Goal: Task Accomplishment & Management: Use online tool/utility

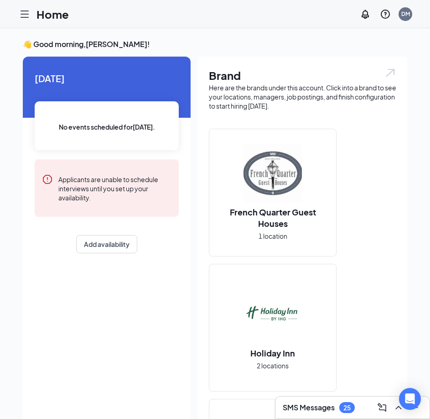
click at [319, 405] on h3 "SMS Messages" at bounding box center [309, 408] width 52 height 10
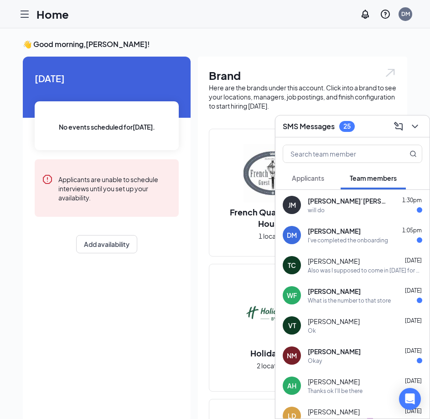
click at [413, 127] on div "SMS Messages 25" at bounding box center [353, 126] width 154 height 22
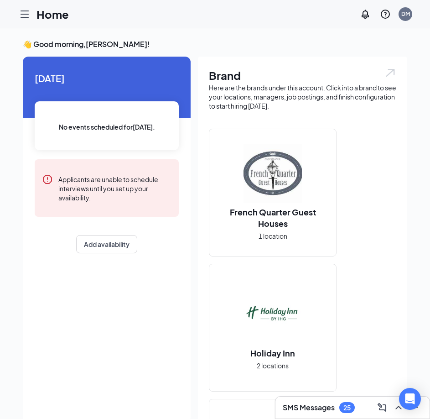
click at [21, 12] on icon "Hamburger" at bounding box center [24, 14] width 11 height 11
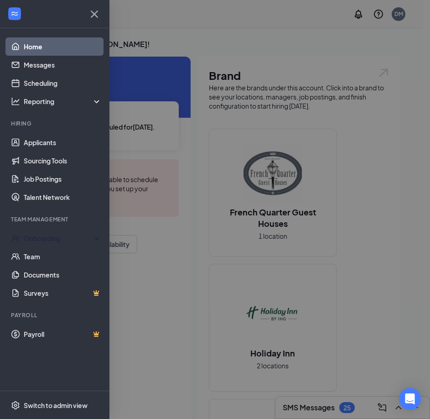
click at [55, 239] on div "Onboarding" at bounding box center [59, 238] width 70 height 9
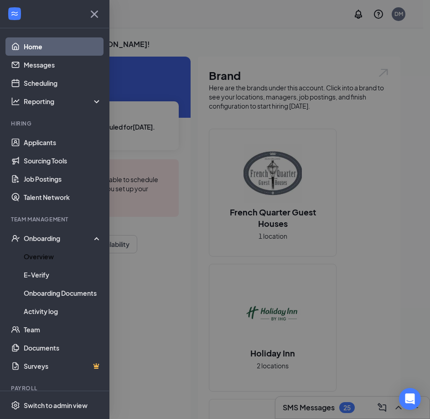
click at [46, 258] on link "Overview" at bounding box center [63, 256] width 78 height 18
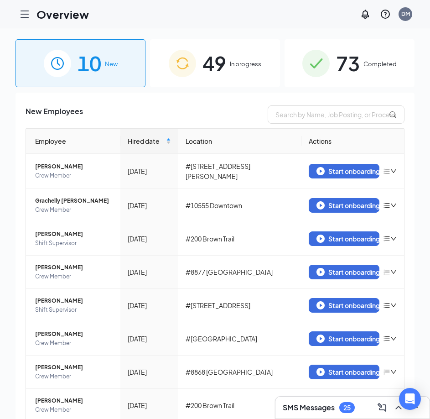
click at [352, 73] on span "73" at bounding box center [348, 62] width 24 height 31
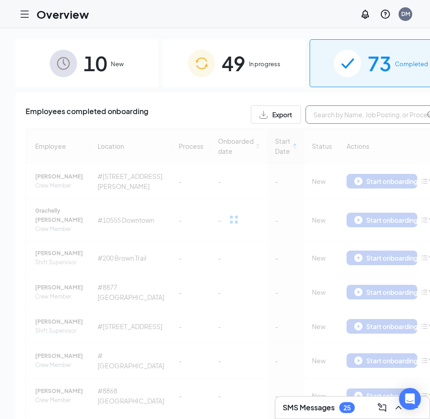
click at [313, 115] on input "text" at bounding box center [374, 114] width 137 height 18
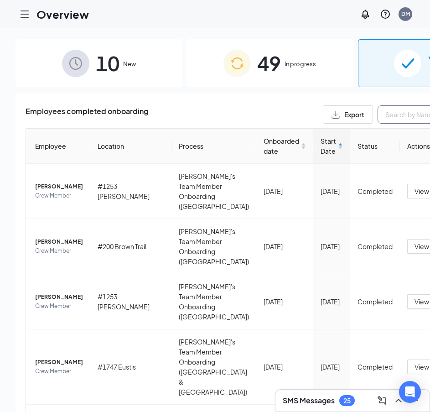
paste input "[PERSON_NAME]"
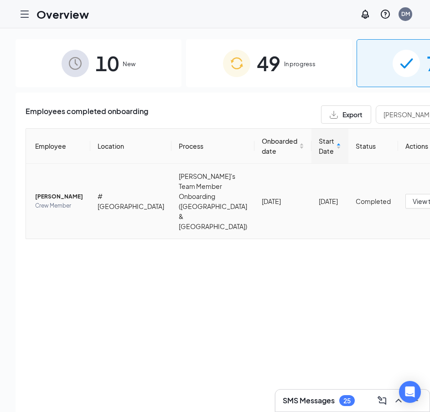
click at [42, 192] on span "[PERSON_NAME]" at bounding box center [59, 196] width 48 height 9
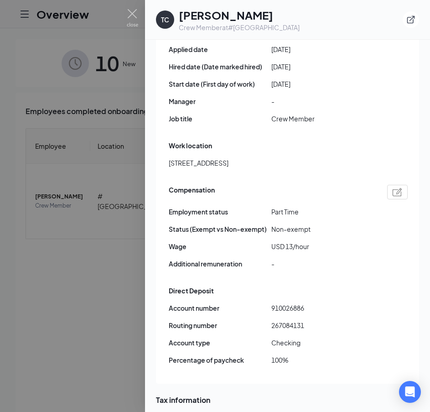
scroll to position [548, 0]
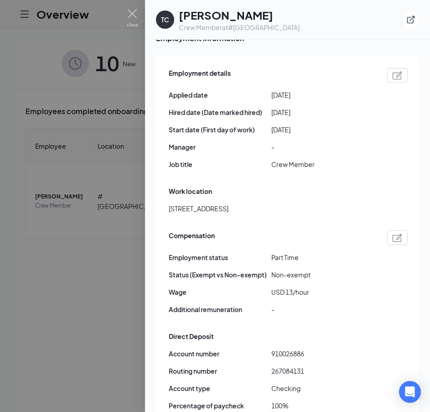
click at [132, 14] on img at bounding box center [132, 18] width 11 height 18
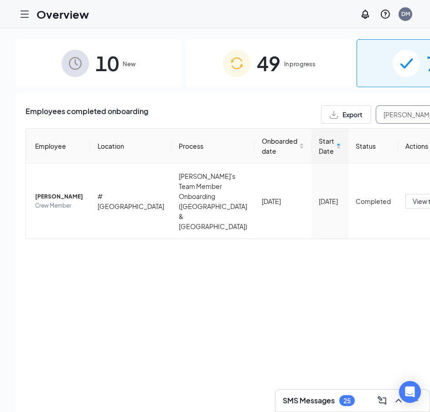
drag, startPoint x: 341, startPoint y: 114, endPoint x: 186, endPoint y: 115, distance: 155.2
click at [186, 115] on div "Employees completed onboarding Export [PERSON_NAME]" at bounding box center [270, 114] width 488 height 18
paste input "DERA"
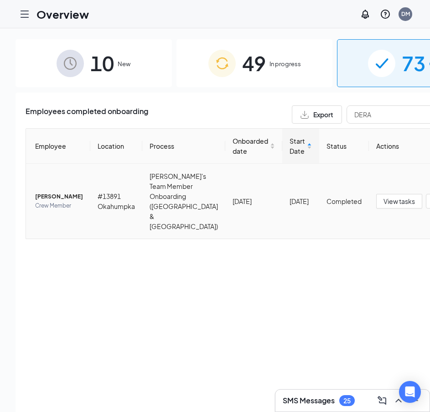
click at [43, 192] on span "[PERSON_NAME]" at bounding box center [59, 196] width 48 height 9
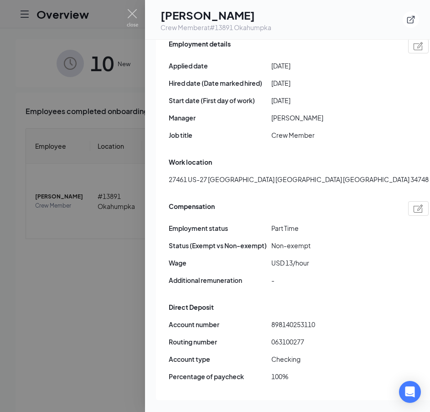
scroll to position [593, 0]
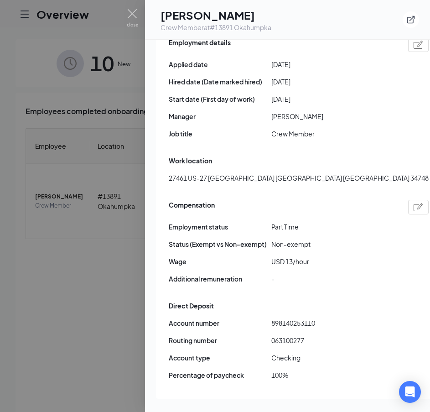
drag, startPoint x: 52, startPoint y: 256, endPoint x: 108, endPoint y: 243, distance: 56.6
click at [53, 256] on div at bounding box center [215, 206] width 430 height 412
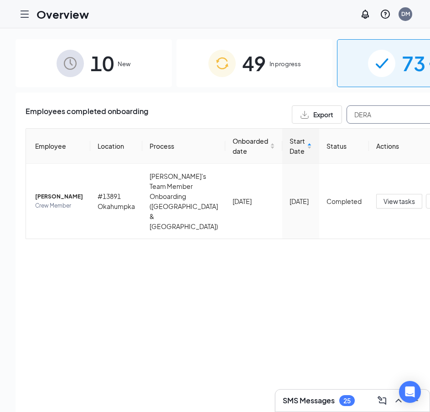
drag, startPoint x: 352, startPoint y: 116, endPoint x: 222, endPoint y: 113, distance: 130.1
click at [224, 114] on div "Employees completed onboarding Export DERA" at bounding box center [255, 114] width 458 height 18
paste input "[PERSON_NAME]"
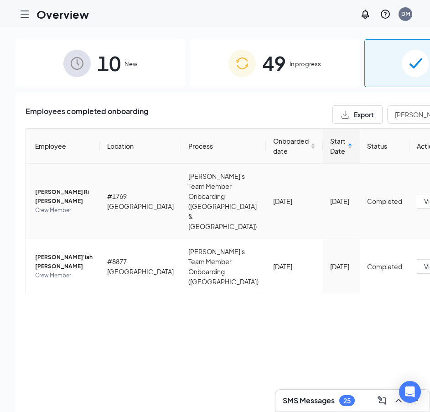
click at [46, 188] on span "[PERSON_NAME] Ri [PERSON_NAME]" at bounding box center [64, 197] width 58 height 18
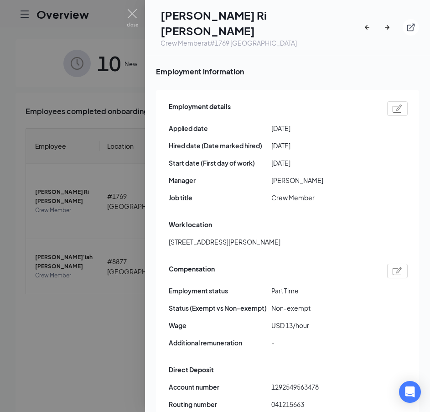
scroll to position [548, 0]
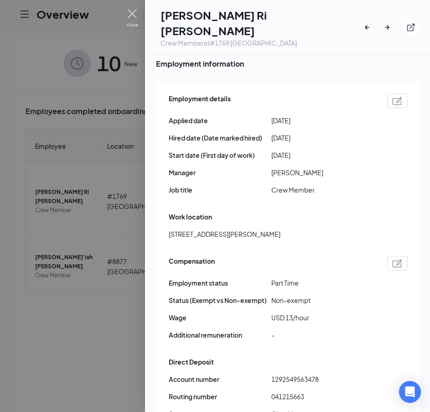
click at [130, 18] on img at bounding box center [132, 18] width 11 height 18
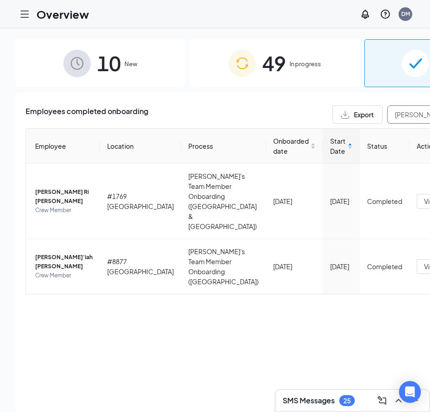
drag, startPoint x: 348, startPoint y: 118, endPoint x: 222, endPoint y: 112, distance: 126.6
click at [222, 112] on div "Employees completed onboarding Export [PERSON_NAME]" at bounding box center [275, 114] width 499 height 18
paste input "[PERSON_NAME]"
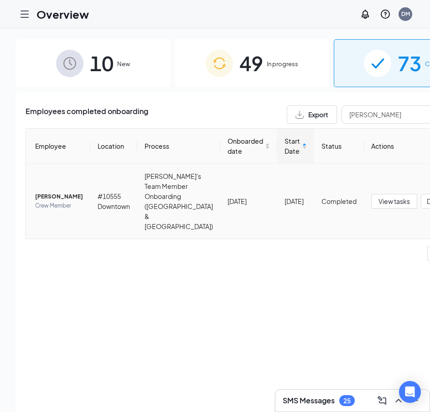
click at [46, 192] on span "[PERSON_NAME]" at bounding box center [59, 196] width 48 height 9
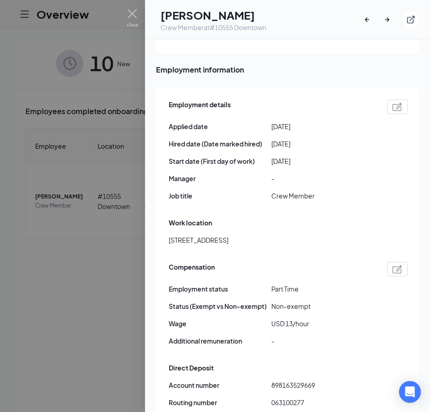
scroll to position [548, 0]
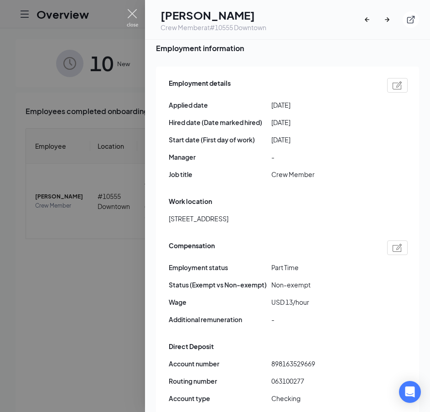
click at [131, 15] on img at bounding box center [132, 18] width 11 height 18
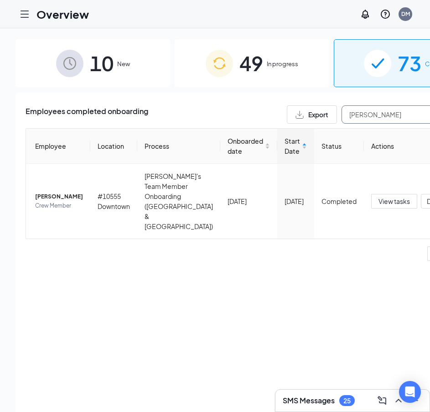
click at [342, 118] on input "[PERSON_NAME]" at bounding box center [410, 114] width 137 height 18
drag, startPoint x: 338, startPoint y: 115, endPoint x: 241, endPoint y: 117, distance: 97.3
click at [287, 117] on div "Export [PERSON_NAME]" at bounding box center [383, 114] width 192 height 18
paste input "X"
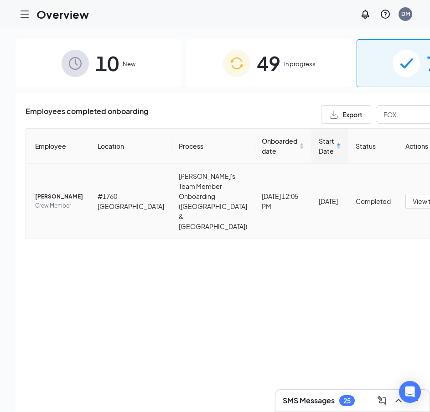
click at [42, 192] on span "[PERSON_NAME]" at bounding box center [59, 196] width 48 height 9
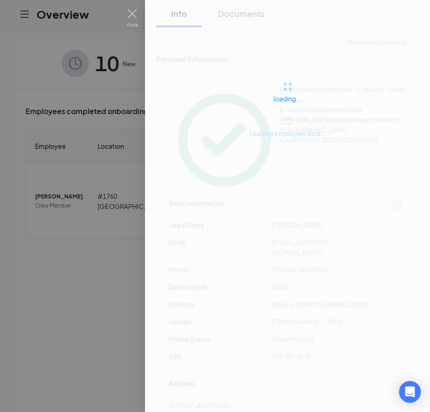
click at [47, 185] on div at bounding box center [215, 206] width 430 height 412
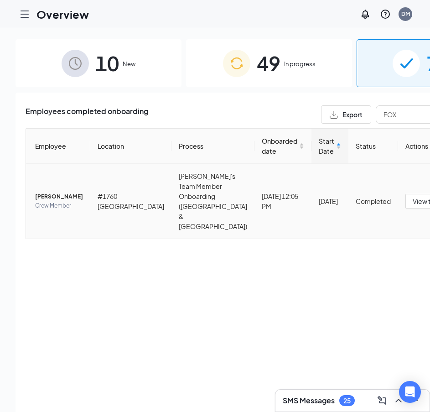
click at [48, 192] on span "[PERSON_NAME]" at bounding box center [59, 196] width 48 height 9
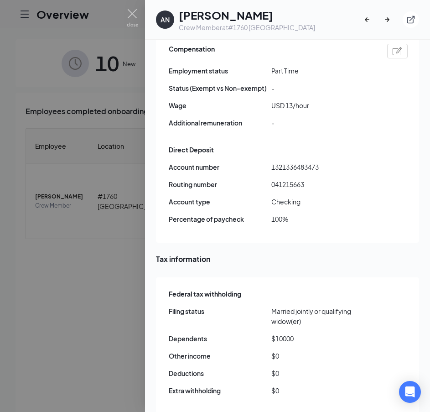
scroll to position [730, 0]
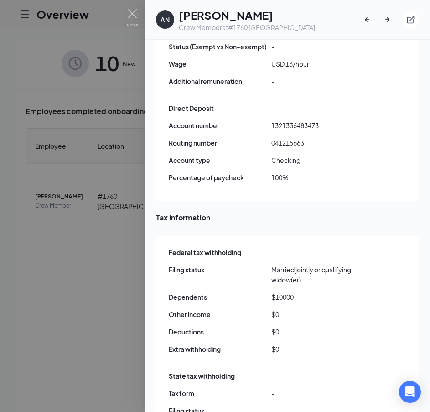
click at [83, 169] on div at bounding box center [215, 206] width 430 height 412
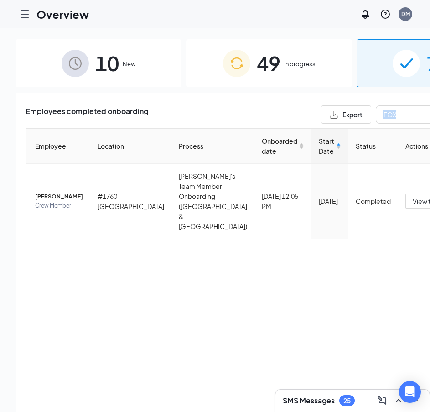
drag, startPoint x: 343, startPoint y: 124, endPoint x: 335, endPoint y: 114, distance: 12.7
click at [336, 115] on div "Employees completed onboarding Export FOX Employee Location Process Onboarded d…" at bounding box center [270, 186] width 488 height 163
drag, startPoint x: 335, startPoint y: 114, endPoint x: 210, endPoint y: 130, distance: 126.5
click at [210, 130] on div "Employees completed onboarding Export FOX Employee Location Process Onboarded d…" at bounding box center [270, 186] width 488 height 163
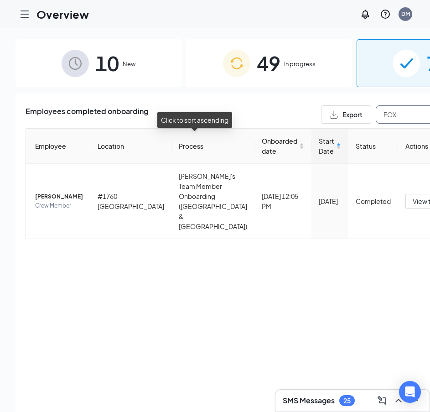
paste input "HALL"
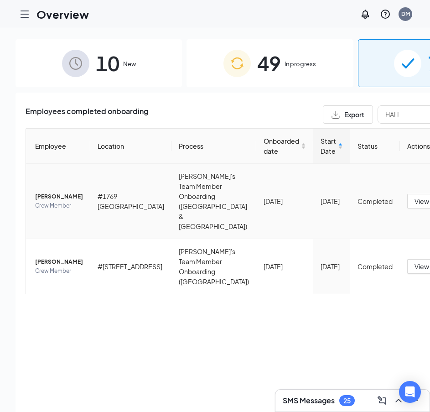
click at [47, 192] on span "[PERSON_NAME]" at bounding box center [59, 196] width 48 height 9
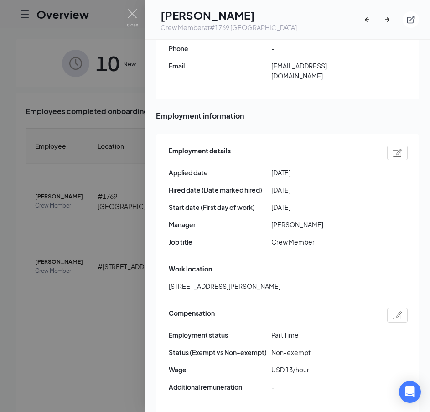
scroll to position [502, 0]
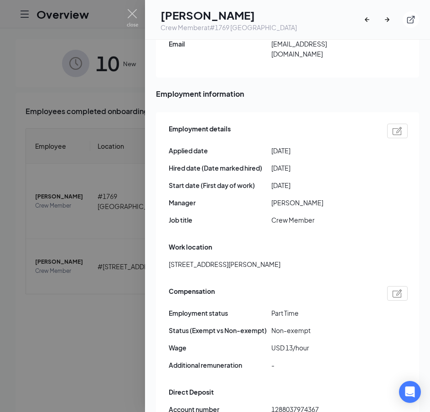
click at [88, 176] on div at bounding box center [215, 206] width 430 height 412
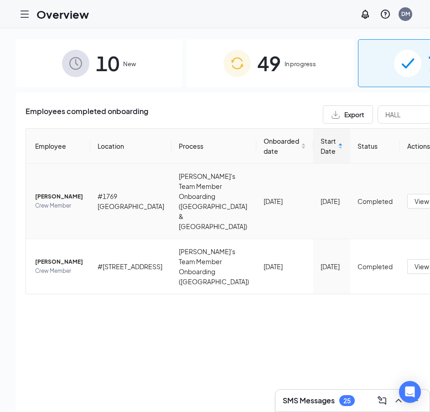
click at [90, 169] on td "#1769 [GEOGRAPHIC_DATA]" at bounding box center [130, 201] width 81 height 75
drag, startPoint x: 310, startPoint y: 115, endPoint x: 153, endPoint y: 115, distance: 157.0
click at [154, 115] on div "Employees completed onboarding Export HALL" at bounding box center [270, 114] width 489 height 18
paste input "OPE"
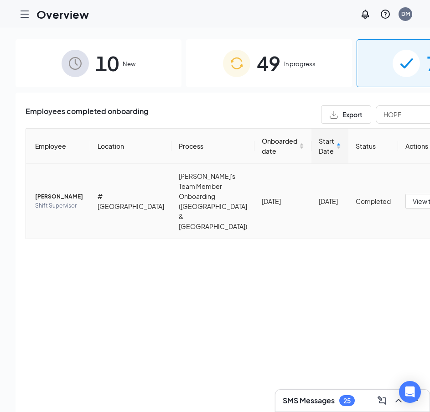
click at [41, 192] on span "[PERSON_NAME]" at bounding box center [59, 196] width 48 height 9
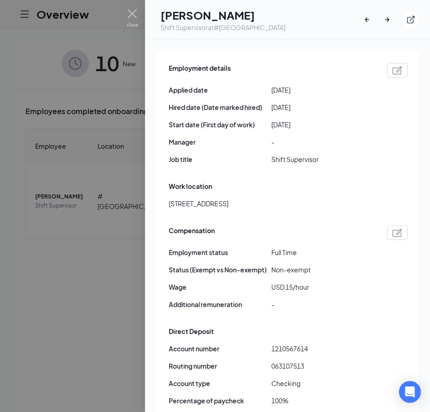
scroll to position [593, 0]
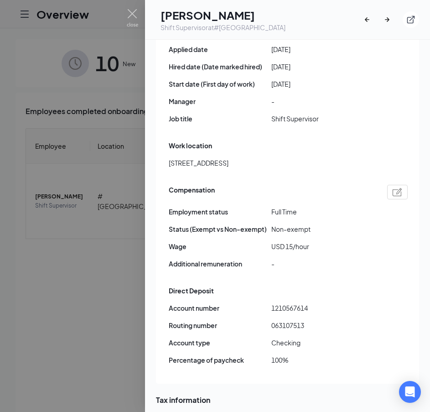
click at [68, 272] on div at bounding box center [215, 206] width 430 height 412
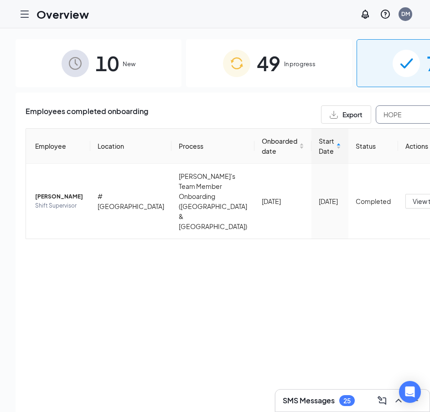
drag, startPoint x: 330, startPoint y: 115, endPoint x: 249, endPoint y: 116, distance: 80.8
click at [321, 116] on div "Export HOPE" at bounding box center [417, 114] width 192 height 18
paste input "[PERSON_NAME]"
click at [40, 192] on span "[PERSON_NAME]" at bounding box center [59, 196] width 48 height 9
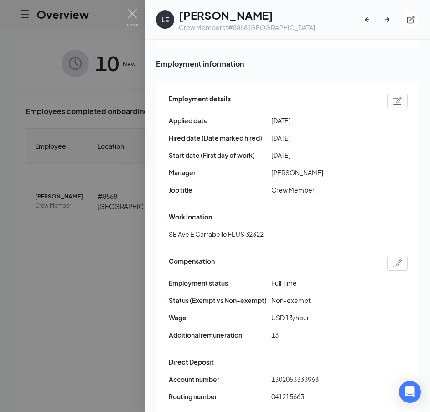
scroll to position [548, 0]
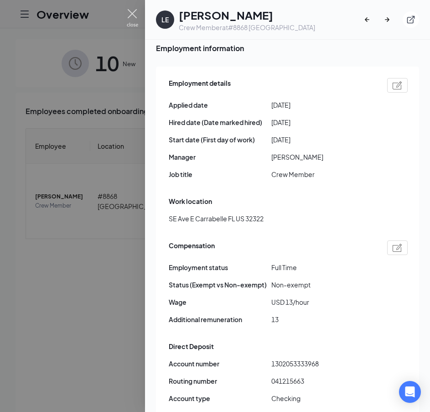
click at [132, 14] on img at bounding box center [132, 18] width 11 height 18
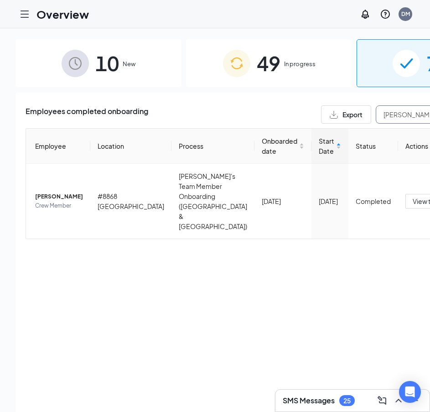
drag, startPoint x: 341, startPoint y: 116, endPoint x: 137, endPoint y: 120, distance: 203.6
click at [137, 120] on div "Employees completed onboarding Export [PERSON_NAME]" at bounding box center [270, 114] width 488 height 18
paste input "POTTER"
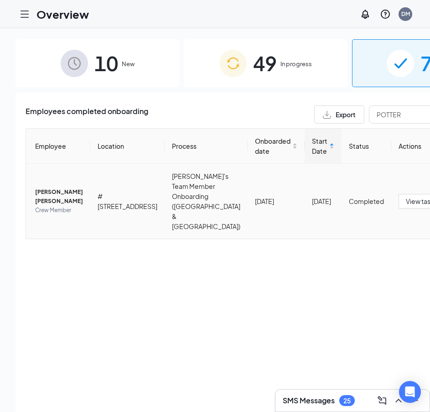
click at [50, 188] on span "[PERSON_NAME] [PERSON_NAME]" at bounding box center [59, 197] width 48 height 18
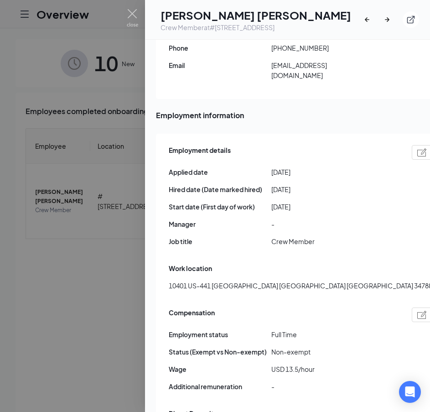
scroll to position [548, 0]
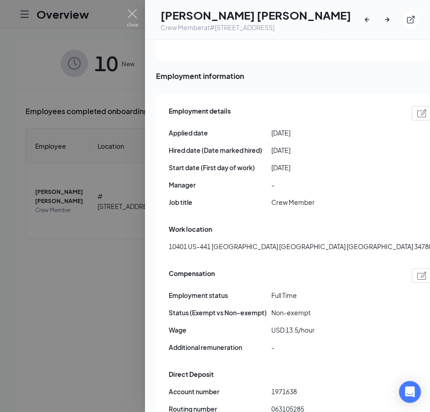
click at [96, 328] on div at bounding box center [215, 206] width 430 height 412
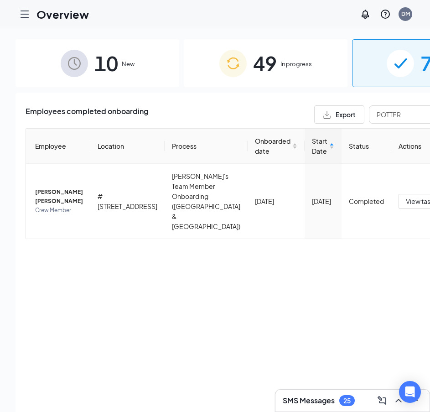
click at [92, 325] on div "Employees completed onboarding Export POTTER Employee Location Process Onboarde…" at bounding box center [266, 264] width 501 height 342
drag, startPoint x: 339, startPoint y: 116, endPoint x: 215, endPoint y: 121, distance: 123.8
click at [215, 121] on div "Employees completed onboarding Export POTTER" at bounding box center [266, 114] width 481 height 18
paste input "[PERSON_NAME]"
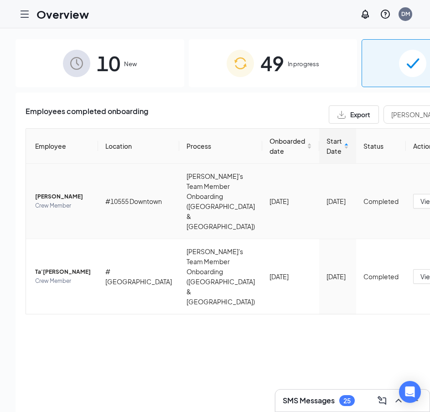
click at [48, 192] on span "[PERSON_NAME]" at bounding box center [63, 196] width 56 height 9
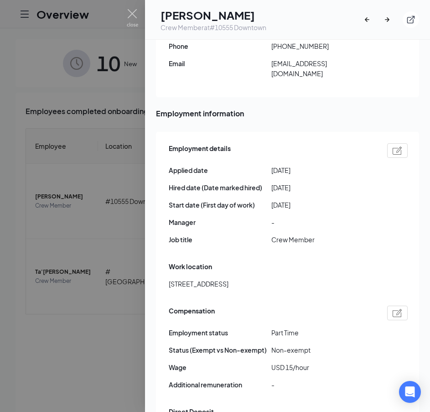
scroll to position [502, 0]
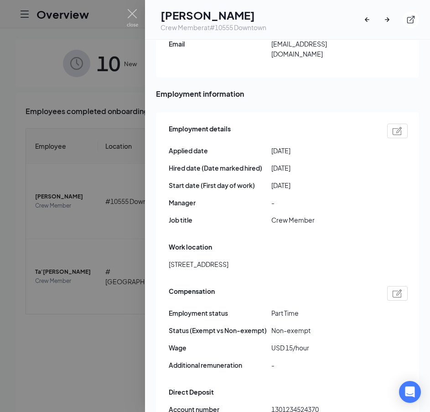
click at [46, 248] on div at bounding box center [215, 206] width 430 height 412
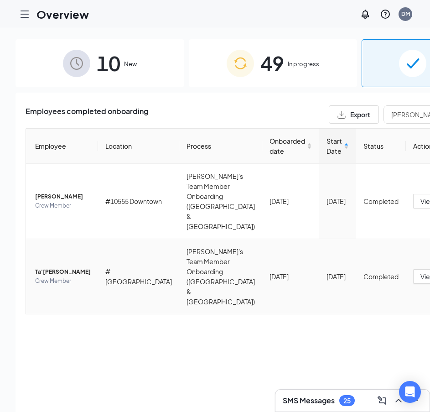
click at [43, 268] on span "Ta'[PERSON_NAME]" at bounding box center [63, 272] width 56 height 9
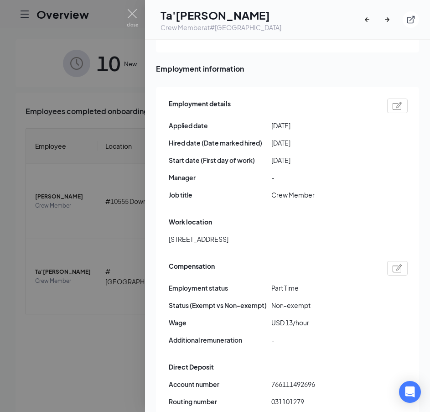
scroll to position [548, 0]
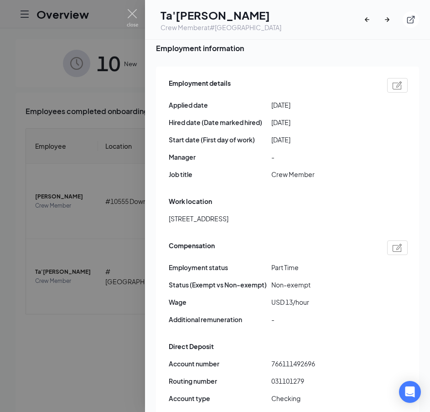
click at [76, 341] on div at bounding box center [215, 206] width 430 height 412
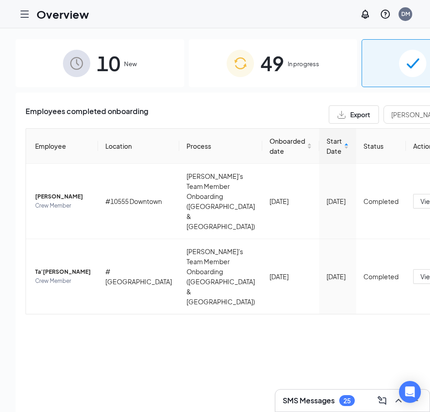
click at [58, 334] on div "Employees completed onboarding Export [PERSON_NAME] Employee Location Process O…" at bounding box center [273, 264] width 515 height 342
drag, startPoint x: 346, startPoint y: 115, endPoint x: 173, endPoint y: 121, distance: 174.0
click at [174, 120] on div "Employees completed onboarding Export [PERSON_NAME]" at bounding box center [273, 114] width 495 height 18
paste input "ODRIGUEZ"
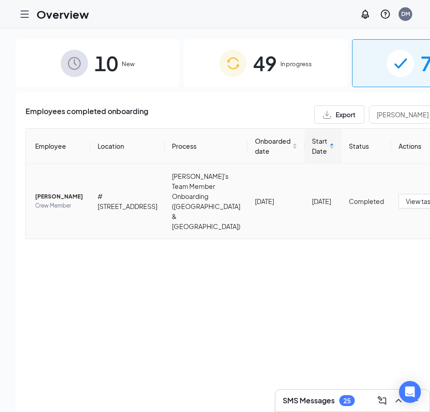
click at [44, 192] on span "[PERSON_NAME]" at bounding box center [59, 196] width 48 height 9
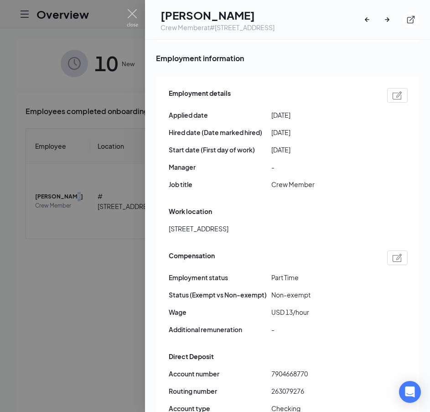
scroll to position [593, 0]
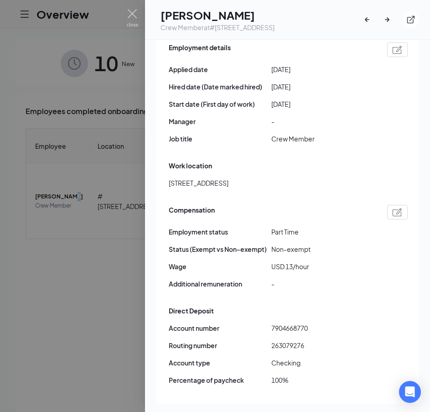
click at [96, 309] on div at bounding box center [215, 206] width 430 height 412
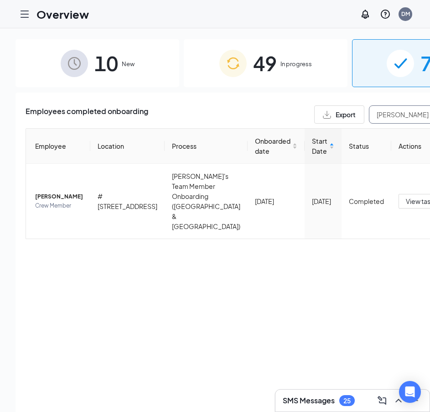
drag, startPoint x: 354, startPoint y: 108, endPoint x: 161, endPoint y: 113, distance: 192.7
click at [161, 113] on div "Employees completed onboarding Export [PERSON_NAME]" at bounding box center [266, 114] width 481 height 18
paste input "[PERSON_NAME]"
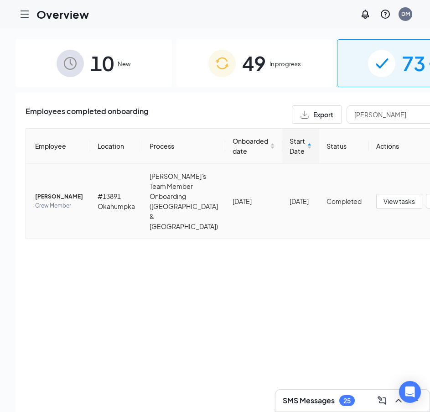
click at [43, 192] on span "[PERSON_NAME]" at bounding box center [59, 196] width 48 height 9
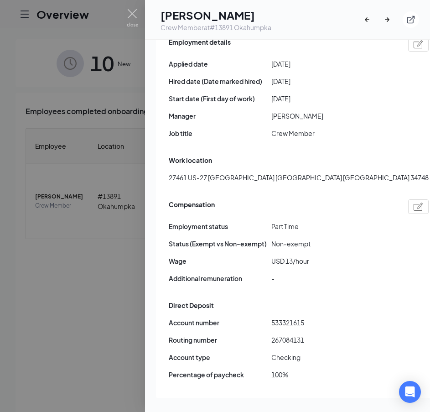
scroll to position [639, 0]
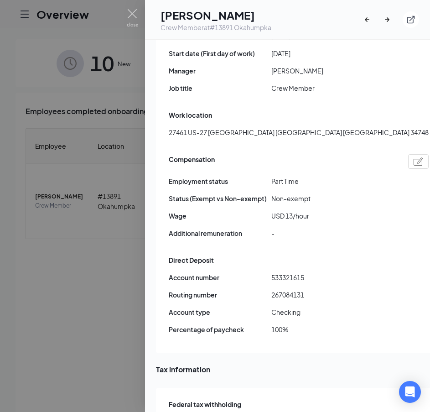
click at [82, 289] on div at bounding box center [215, 206] width 430 height 412
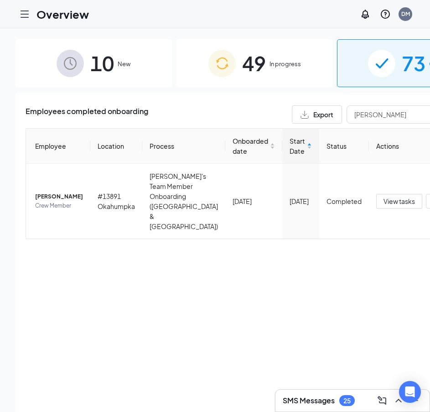
drag, startPoint x: 82, startPoint y: 288, endPoint x: 222, endPoint y: 196, distance: 167.8
click at [82, 289] on div "Employees completed onboarding Export [PERSON_NAME] Employee Location Process O…" at bounding box center [255, 264] width 478 height 342
click at [353, 110] on input "[PERSON_NAME]" at bounding box center [415, 114] width 137 height 18
drag, startPoint x: 326, startPoint y: 110, endPoint x: 285, endPoint y: 114, distance: 40.8
click at [292, 114] on div "Export [PERSON_NAME]" at bounding box center [388, 114] width 192 height 18
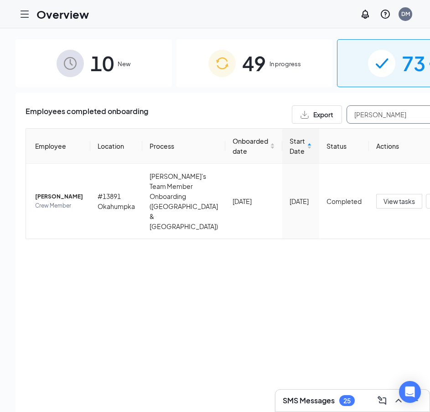
paste input "[PERSON_NAME]"
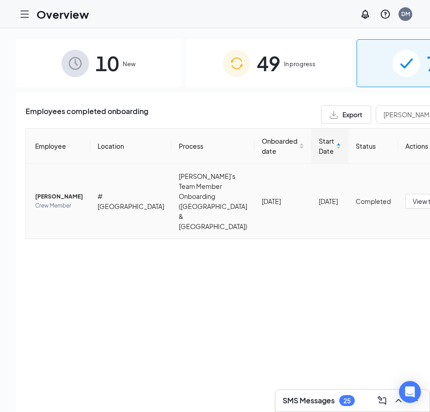
click at [42, 192] on span "[PERSON_NAME]" at bounding box center [59, 196] width 48 height 9
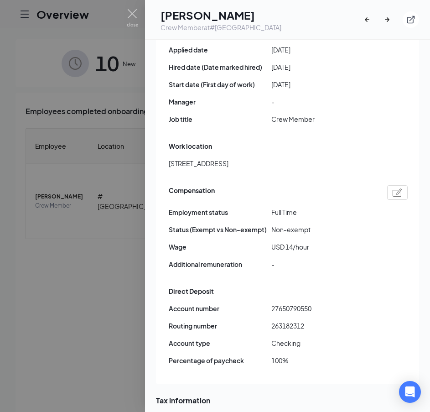
scroll to position [593, 0]
click at [81, 328] on div at bounding box center [215, 206] width 430 height 412
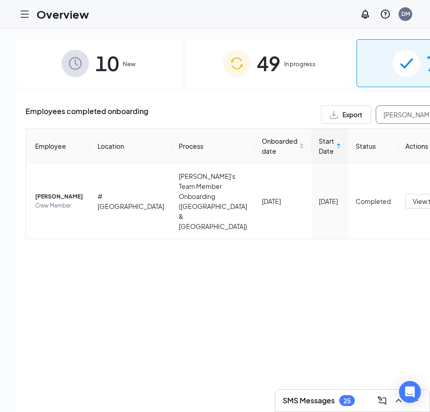
drag, startPoint x: 337, startPoint y: 114, endPoint x: 222, endPoint y: 114, distance: 114.6
click at [222, 114] on div "Employees completed onboarding Export [PERSON_NAME]" at bounding box center [270, 114] width 488 height 18
paste input "WHITE"
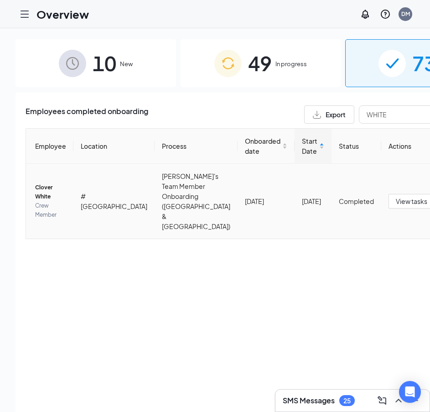
click at [41, 185] on span "Clover White" at bounding box center [50, 192] width 31 height 18
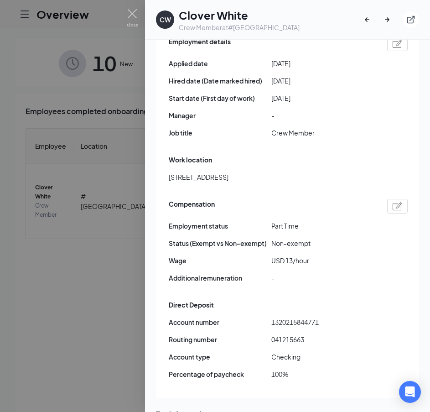
scroll to position [639, 0]
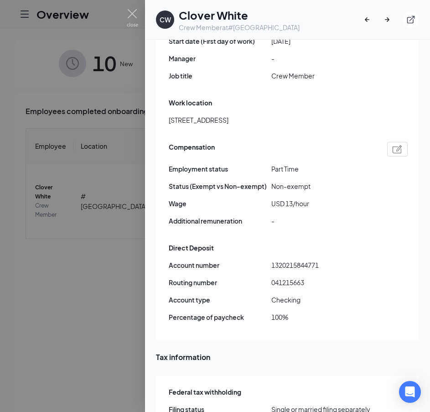
click at [58, 299] on div at bounding box center [215, 206] width 430 height 412
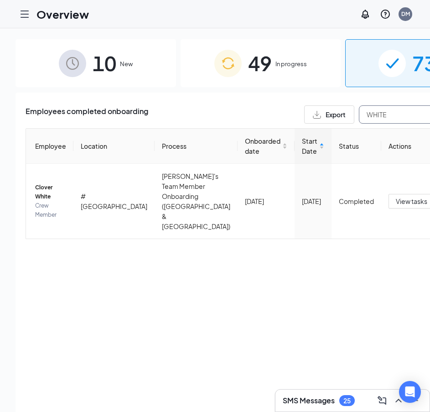
drag, startPoint x: 280, startPoint y: 117, endPoint x: 257, endPoint y: 117, distance: 23.3
click at [304, 117] on div "Export WHITE" at bounding box center [400, 114] width 192 height 18
paste input "ZACCANTI"
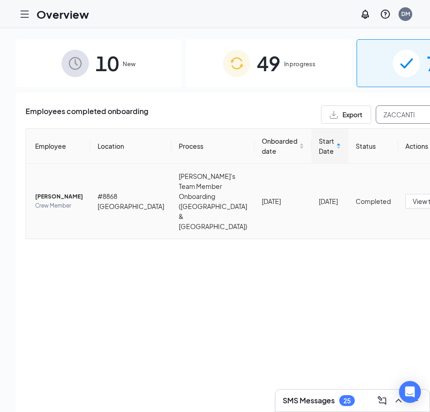
type input "ZACCANTI"
click at [42, 192] on span "[PERSON_NAME]" at bounding box center [59, 196] width 48 height 9
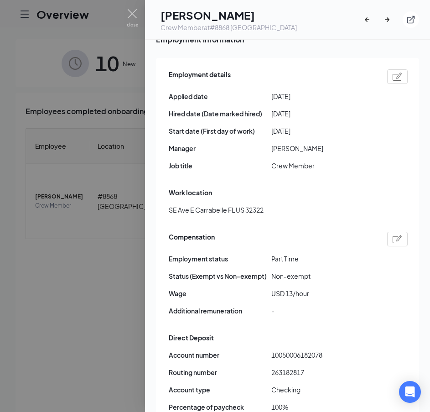
scroll to position [548, 0]
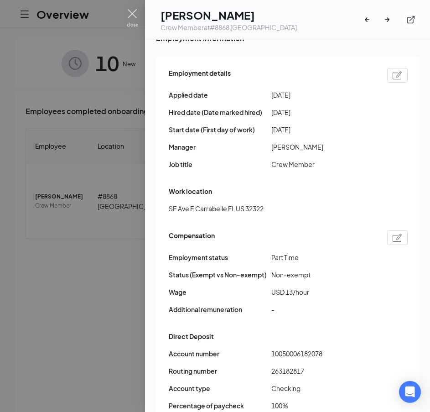
click at [131, 18] on img at bounding box center [132, 18] width 11 height 18
